Goal: Ask a question

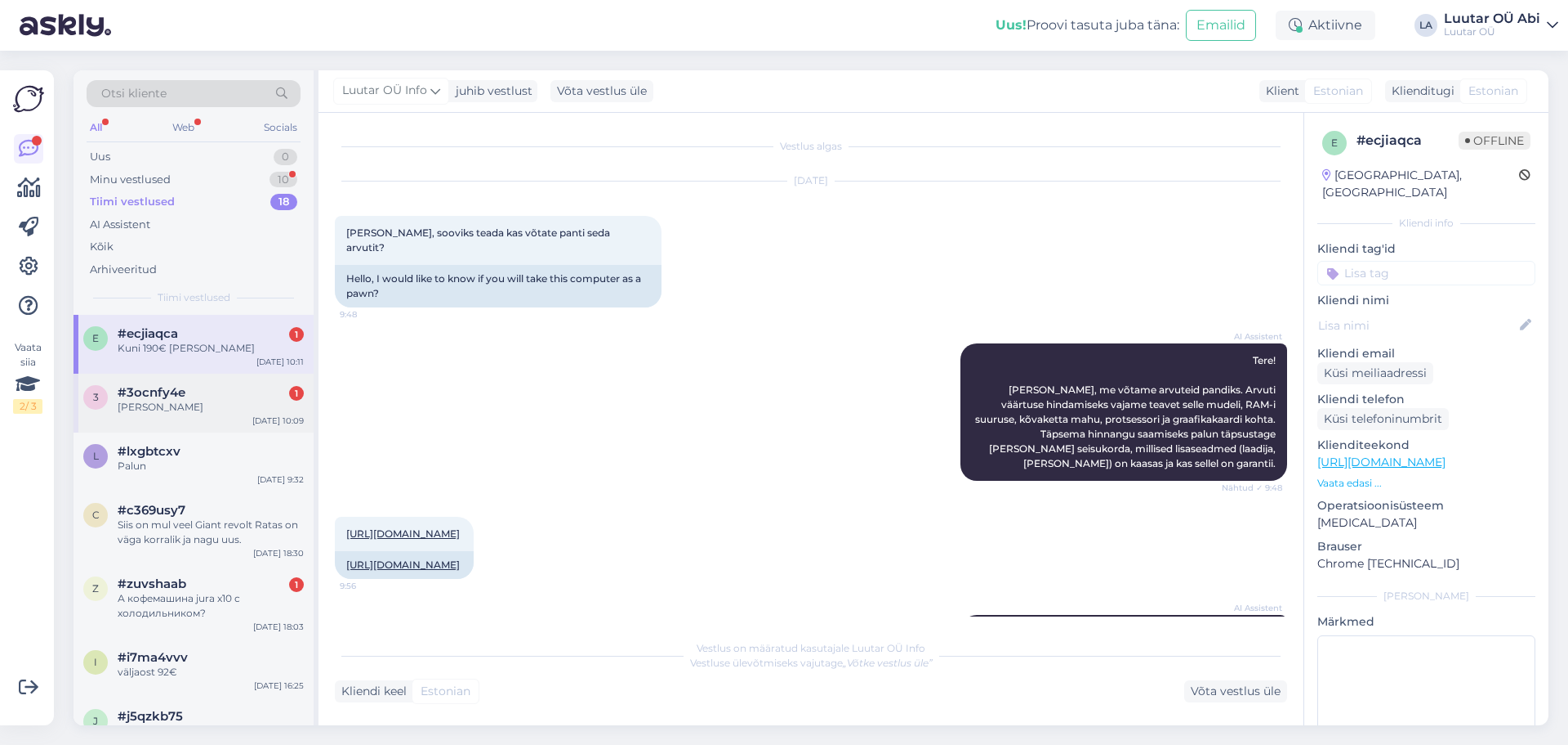
scroll to position [728, 0]
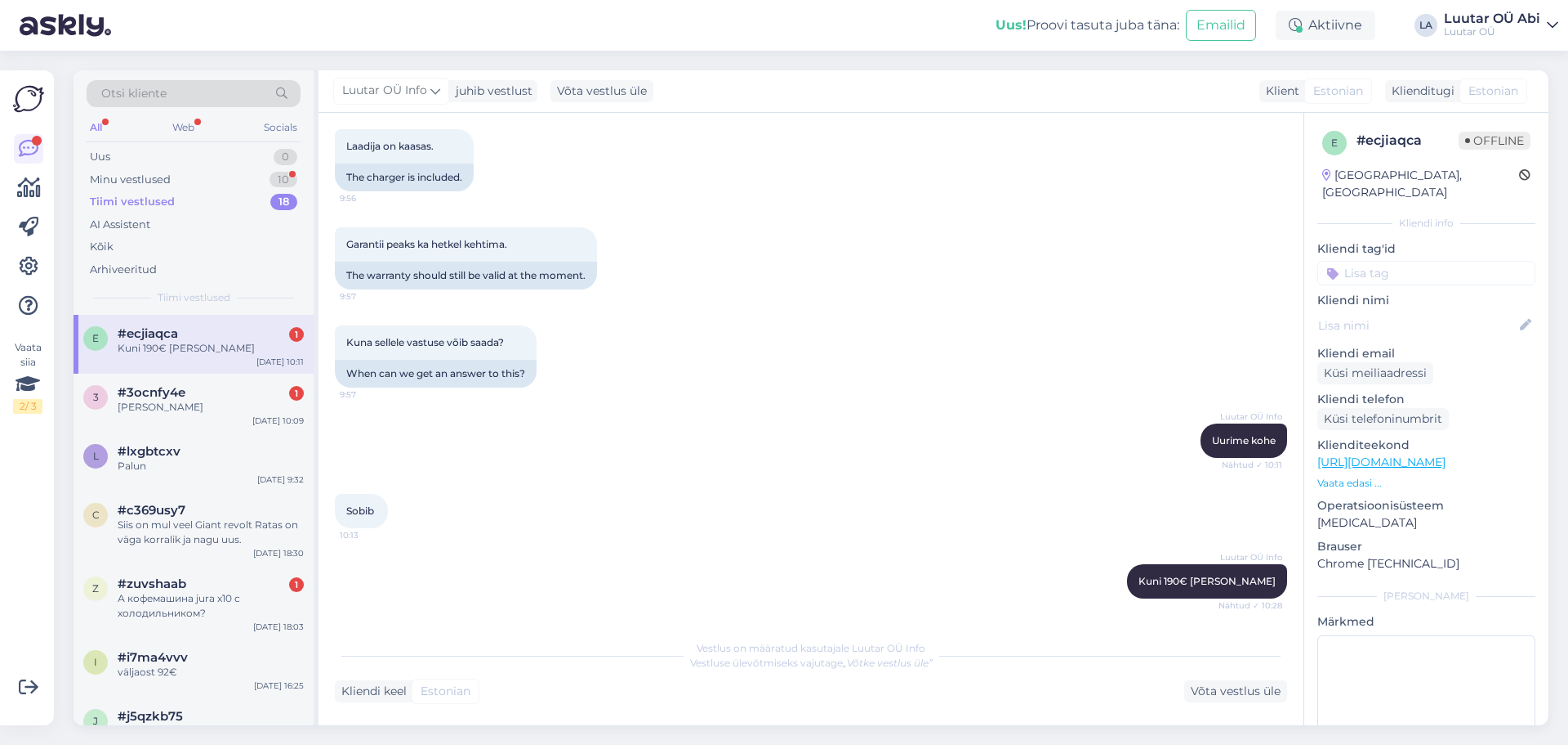
click at [223, 325] on div "e #ecjiaqca 1 Kuni 190€ saame pakkuda [DATE] 10:11" at bounding box center [194, 344] width 240 height 59
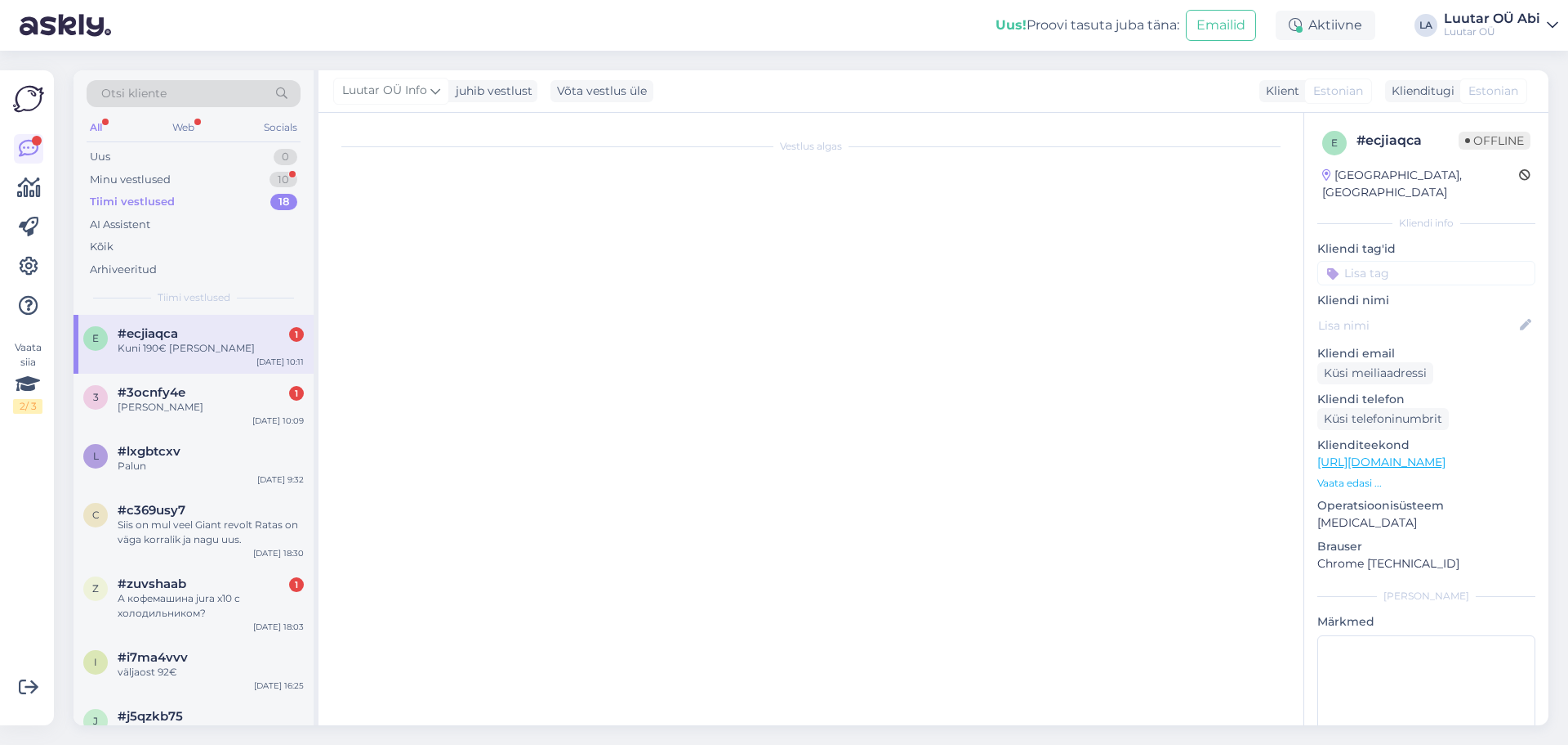
scroll to position [0, 0]
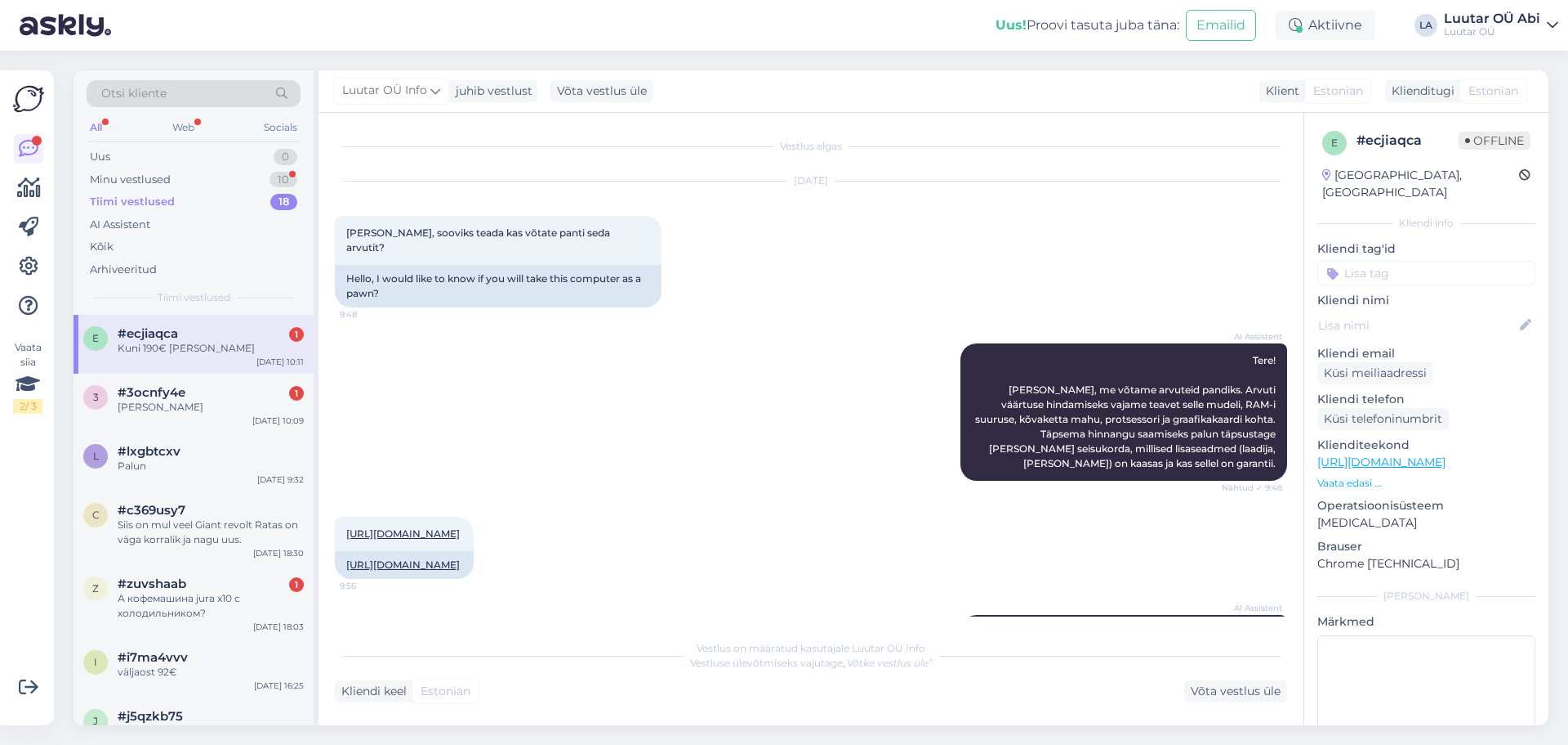
click at [536, 401] on div "AI Assistent Tere! [PERSON_NAME], me võtame arvuteid pandiks. Arvuti väärtuse h…" at bounding box center [810, 411] width 952 height 173
click at [473, 414] on div "AI Assistent Tere! [PERSON_NAME], me võtame arvuteid pandiks. Arvuti väärtuse h…" at bounding box center [810, 411] width 952 height 173
click at [270, 398] on div "#3ocnfy4e 1" at bounding box center [211, 392] width 186 height 15
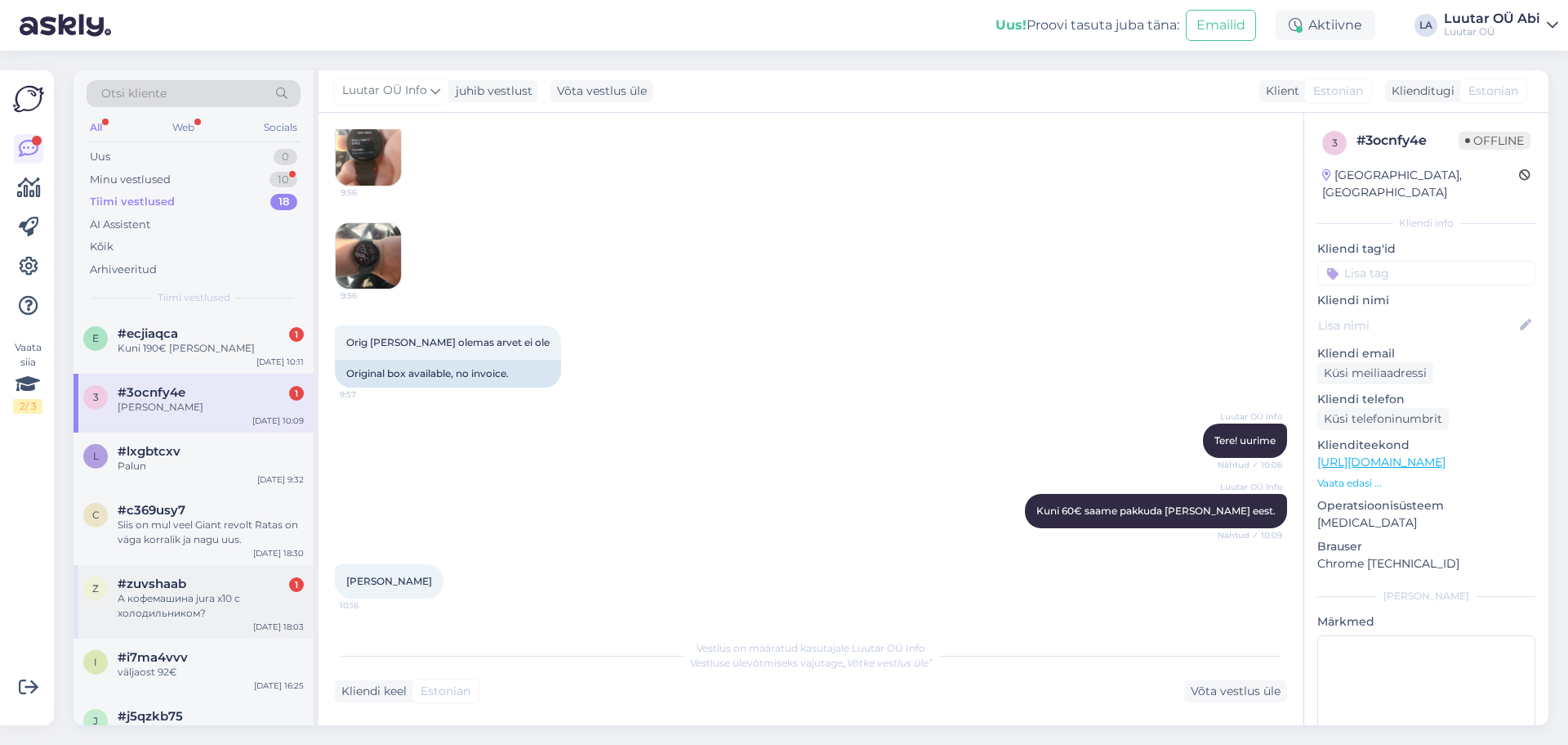
click at [159, 609] on div "А кофемашина jura x10 с холодильником?" at bounding box center [211, 605] width 186 height 29
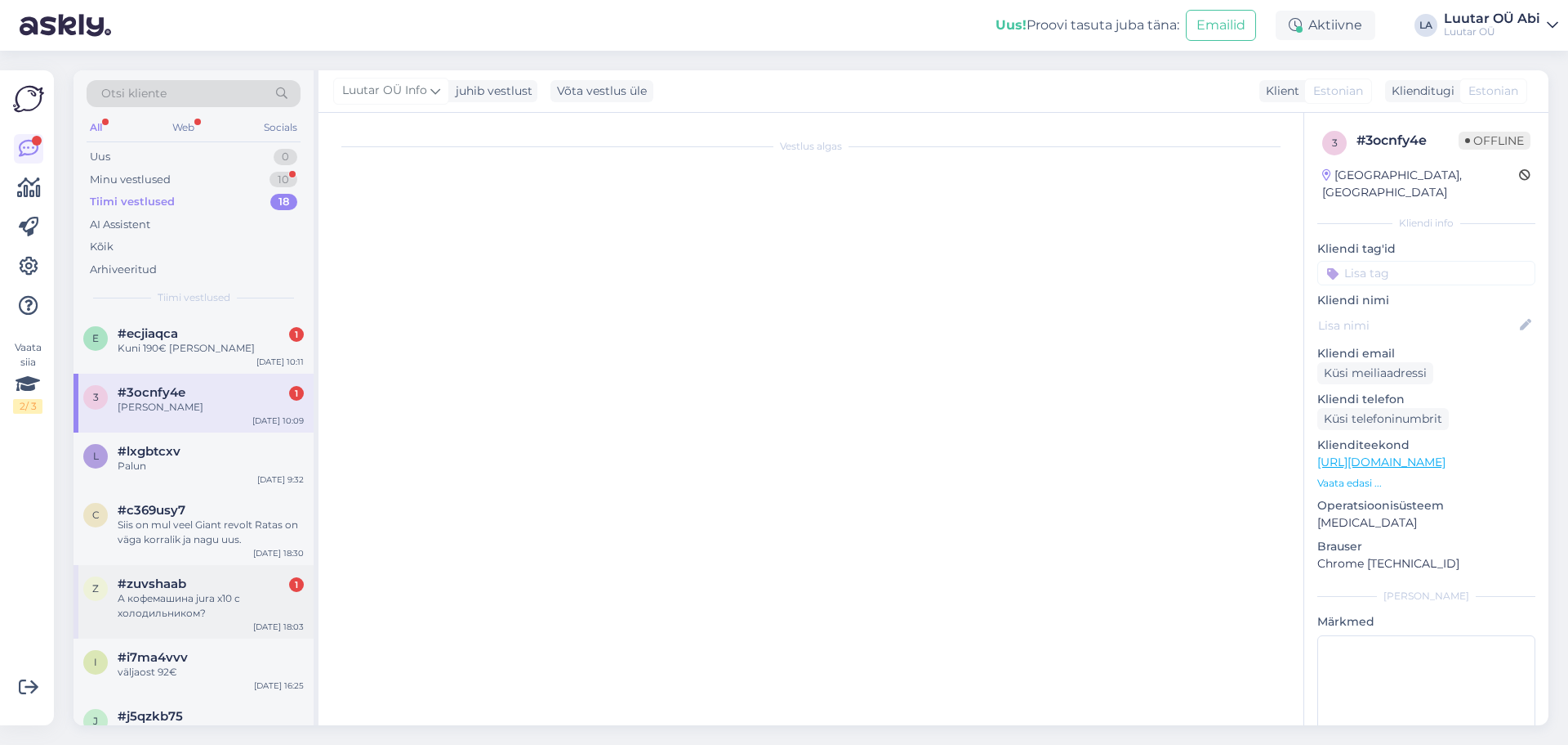
scroll to position [383, 0]
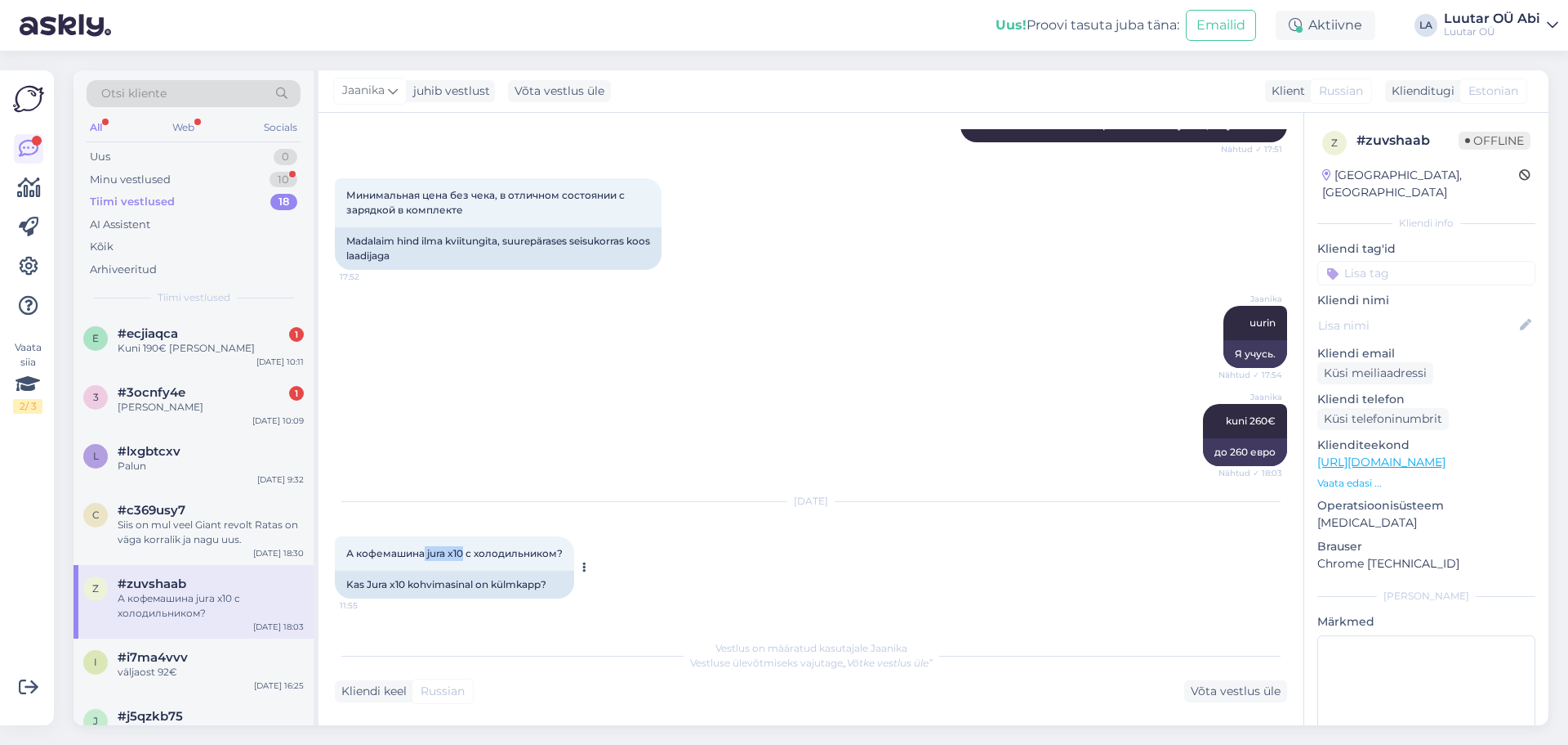
drag, startPoint x: 424, startPoint y: 557, endPoint x: 466, endPoint y: 556, distance: 42.0
click at [466, 556] on span "А кофемашина jura x10 с холодильником?" at bounding box center [455, 553] width 217 height 12
copy span "jura x10"
click at [672, 430] on div "Jaanika kuni 260€ Nähtud ✓ 18:03 до 260 евро" at bounding box center [810, 435] width 952 height 98
click at [1223, 693] on div "Võta vestlus üle" at bounding box center [1235, 691] width 103 height 22
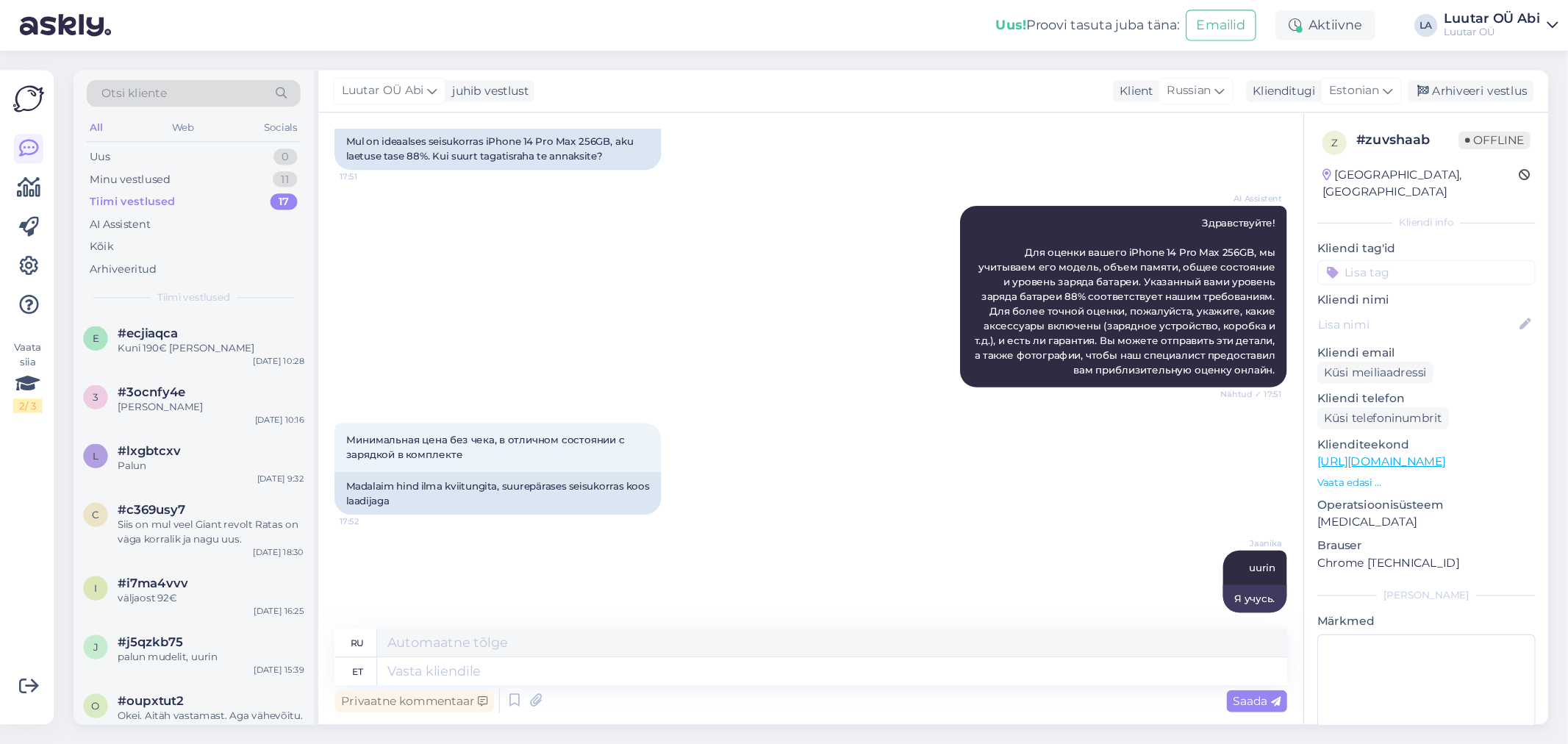
scroll to position [345, 0]
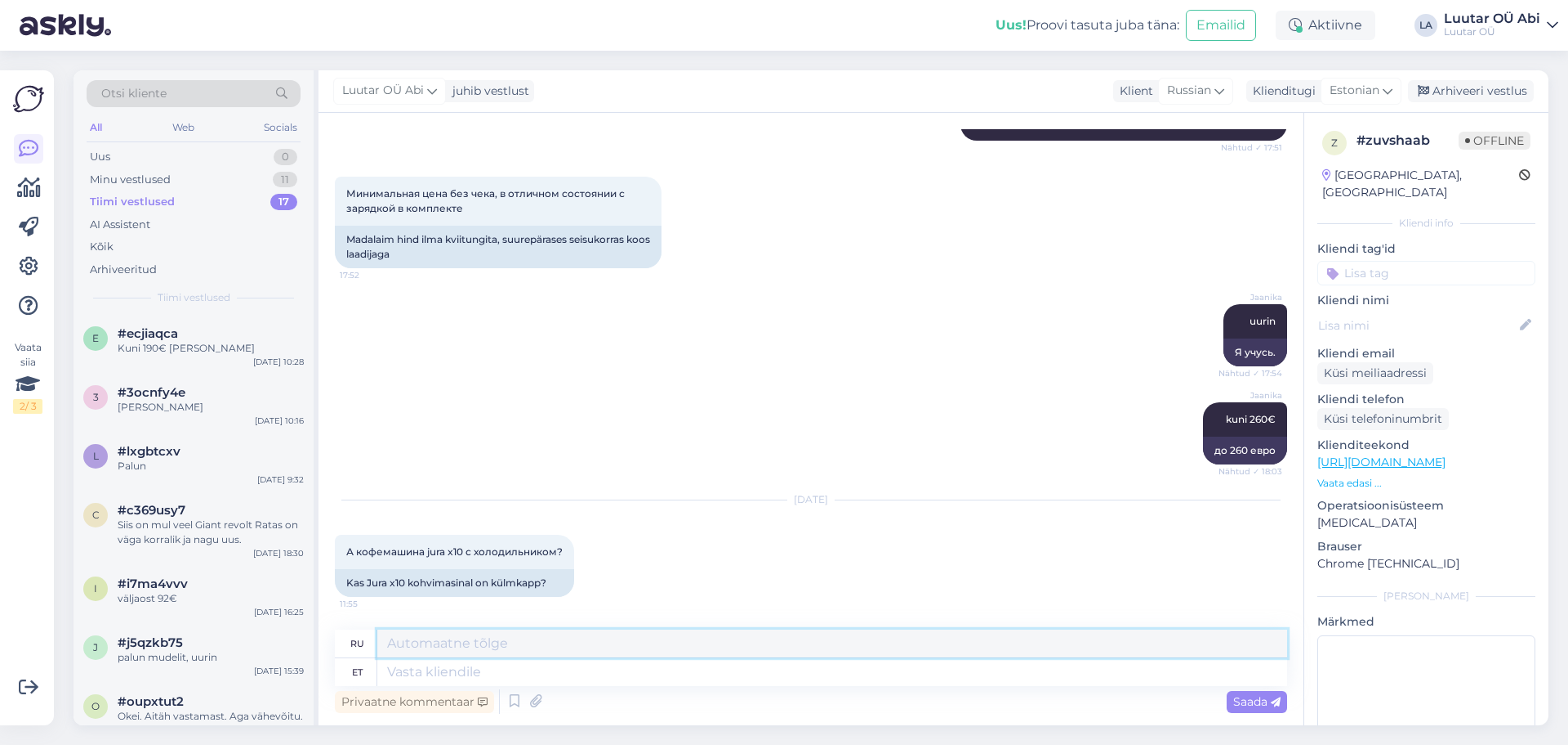
click at [549, 638] on textarea at bounding box center [832, 643] width 910 height 28
click at [520, 675] on textarea at bounding box center [832, 672] width 910 height 28
type textarea "kas s"
type textarea "ли"
type textarea "kas soovite"
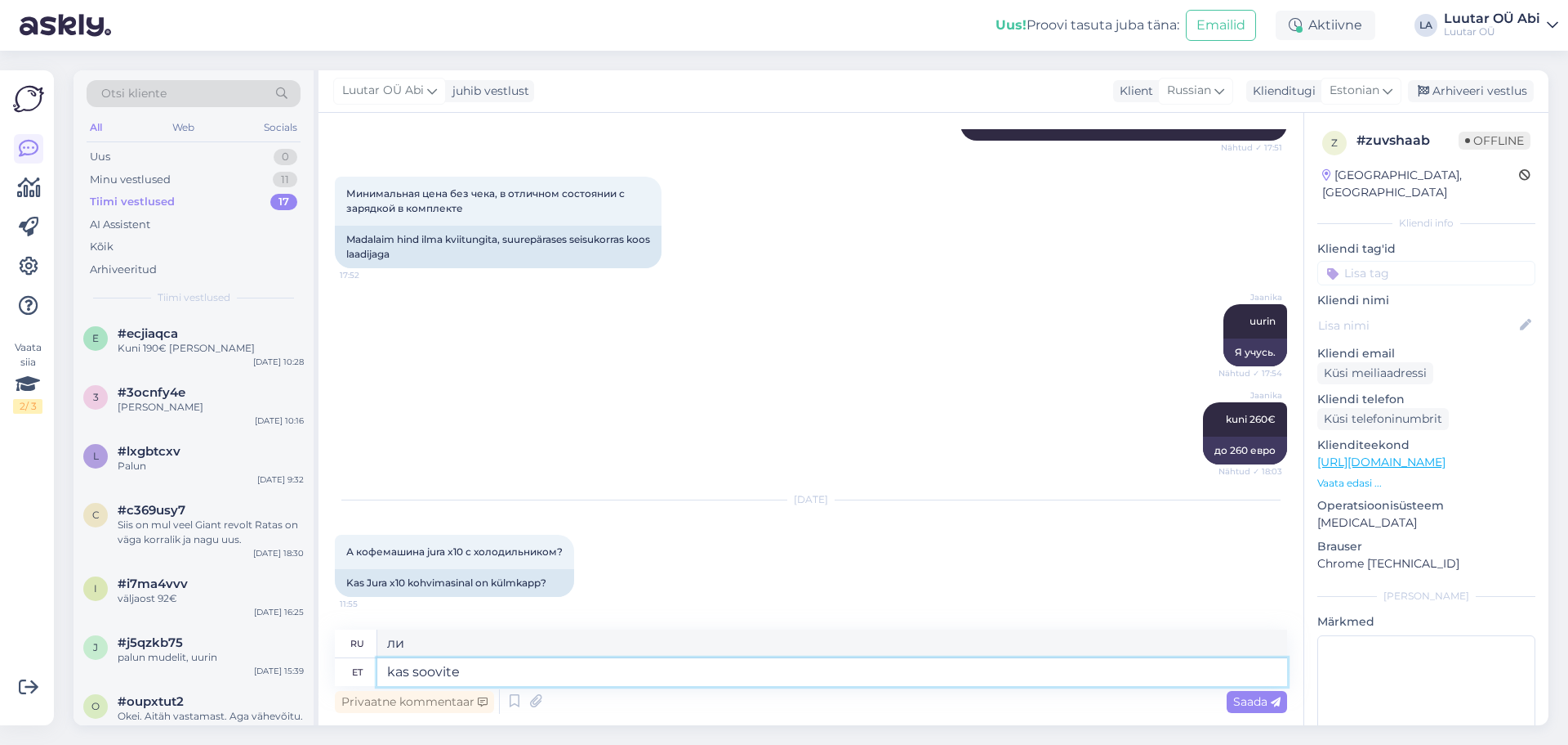
type textarea "Вы хотите"
type textarea "kas soovite meile"
type textarea "вы хотели бы нас?"
type textarea "kas soovite meile pakkuda"
type textarea "Вы хотели бы нам предложить"
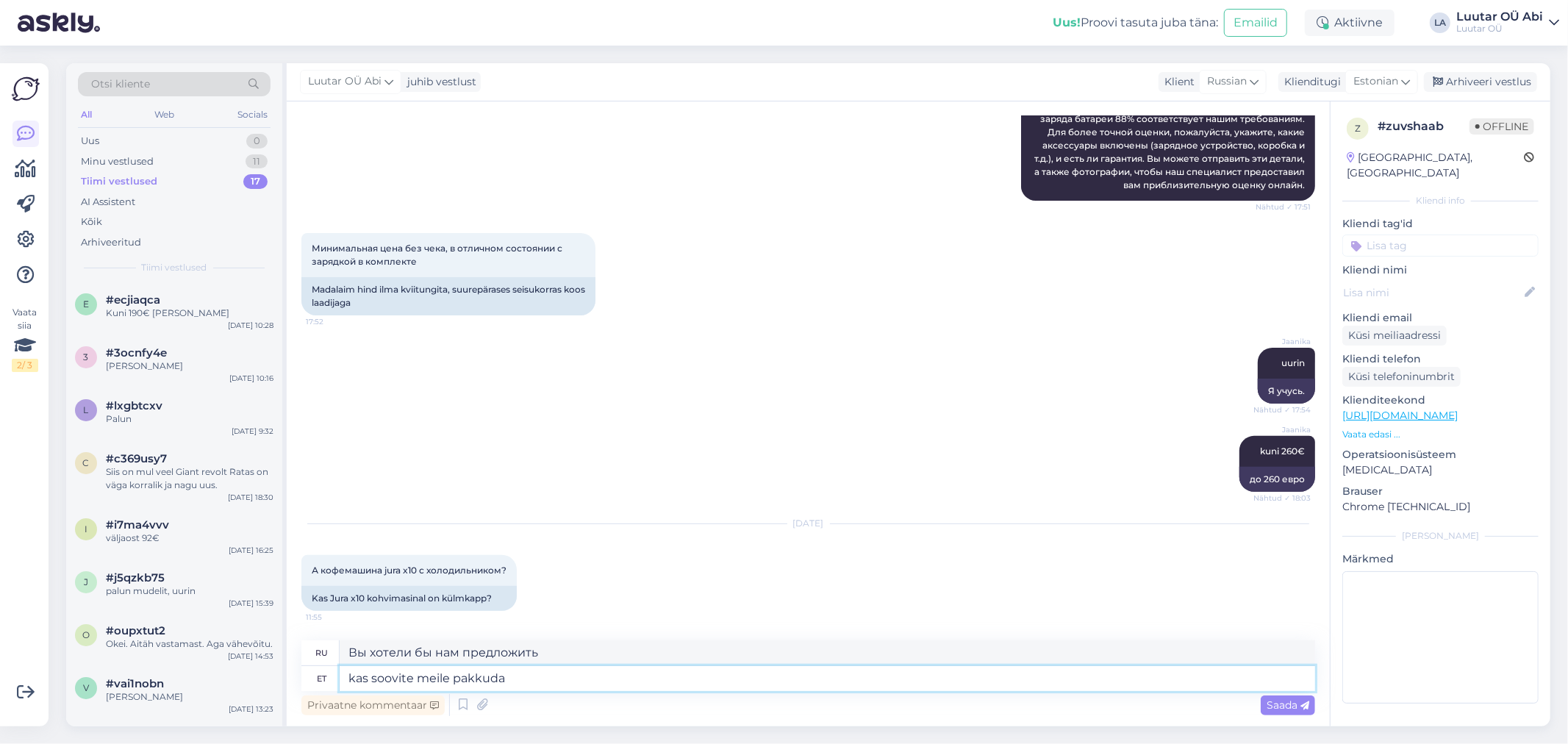
scroll to position [270, 0]
click at [521, 669] on textarea "kas soovite meile pakkuda" at bounding box center [827, 679] width 976 height 25
type textarea "kas soovite [PERSON_NAME] ?"
type textarea "хотели бы вы нам предложить?"
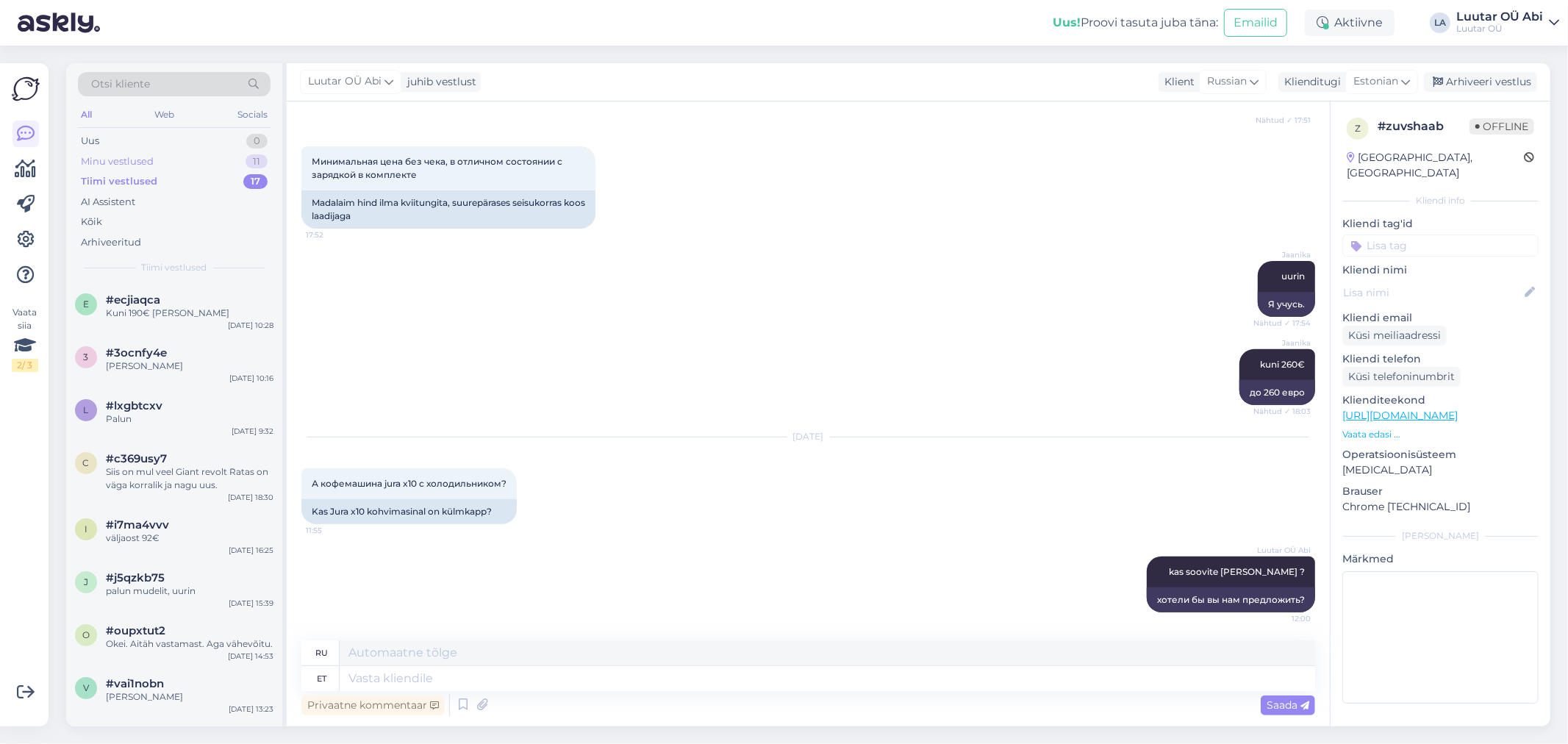
click at [163, 153] on div "Minu vestlused 11" at bounding box center [174, 161] width 192 height 21
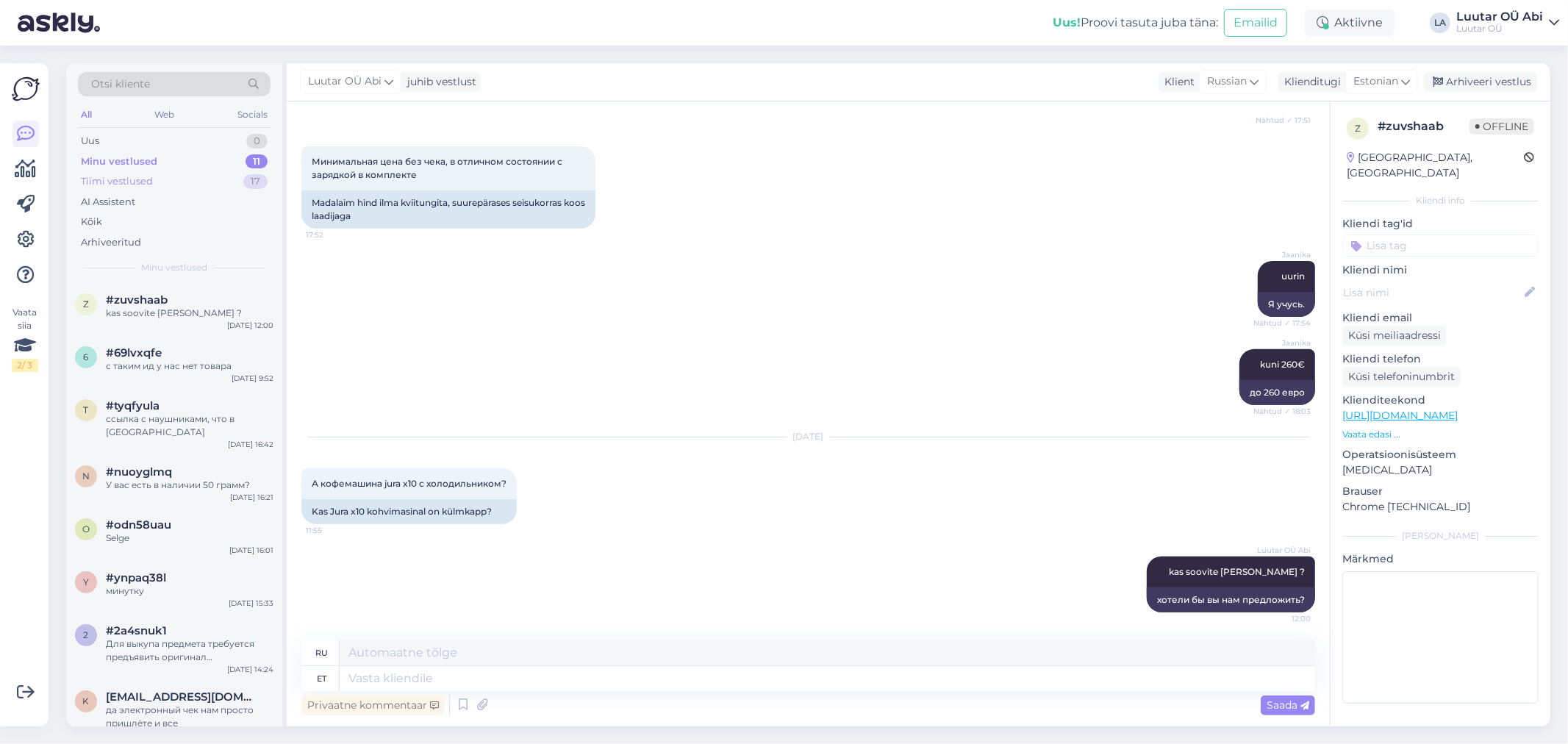
click at [158, 186] on div "Tiimi vestlused 17" at bounding box center [174, 181] width 192 height 21
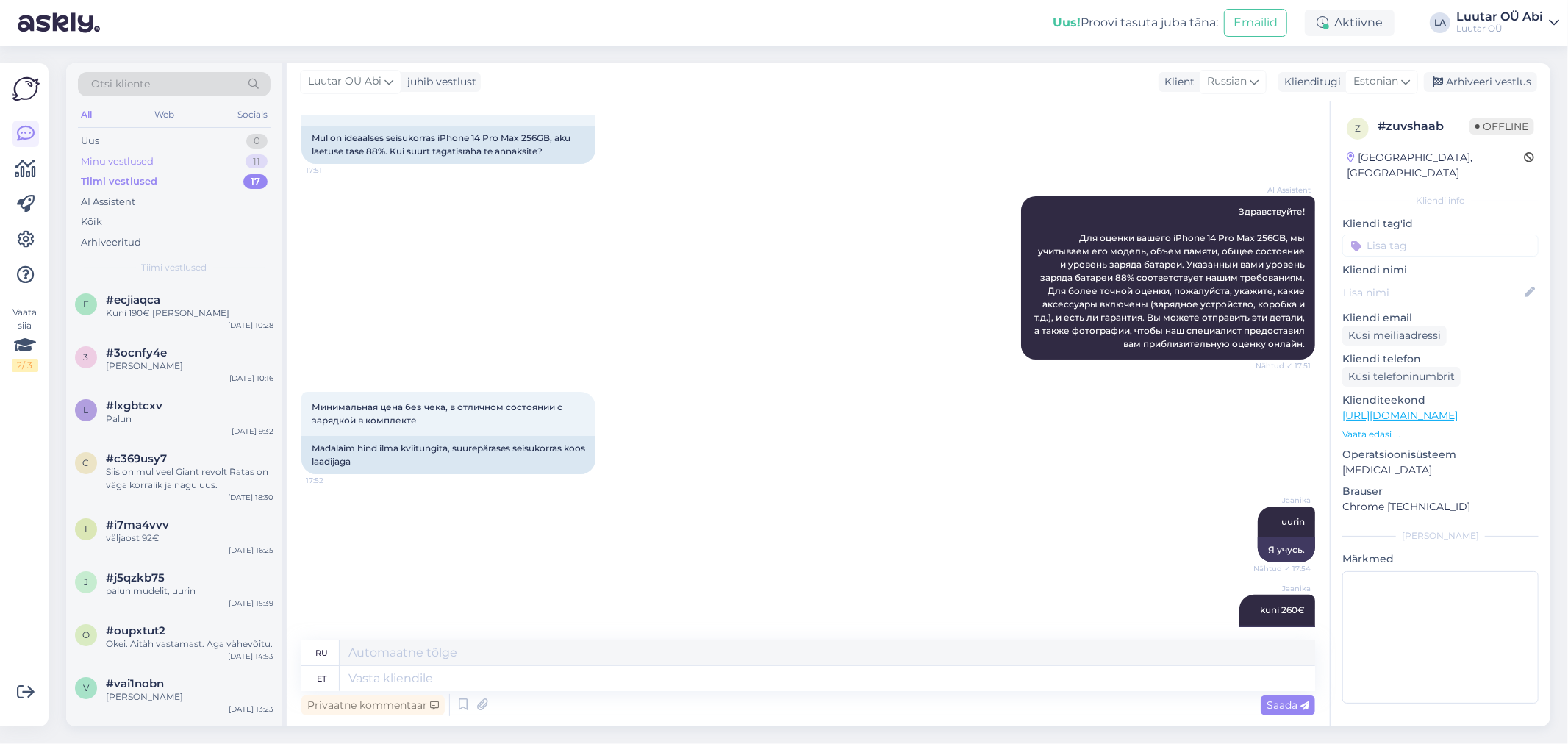
scroll to position [0, 0]
